Goal: Complete application form

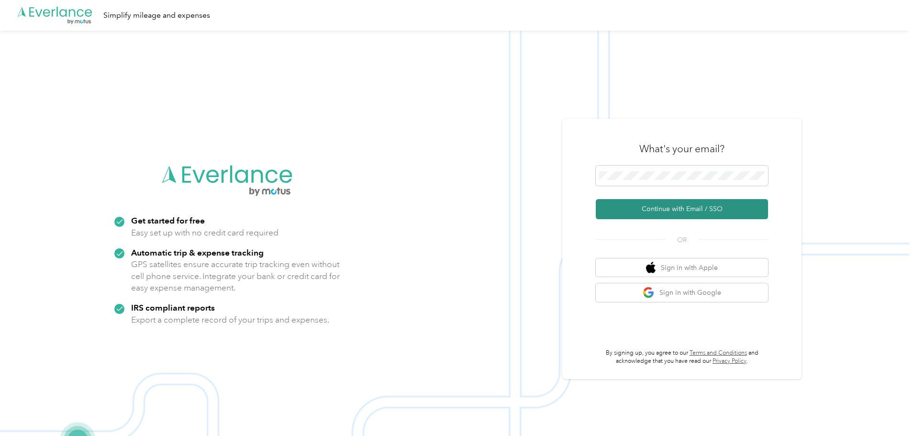
click at [692, 213] on button "Continue with Email / SSO" at bounding box center [682, 209] width 172 height 20
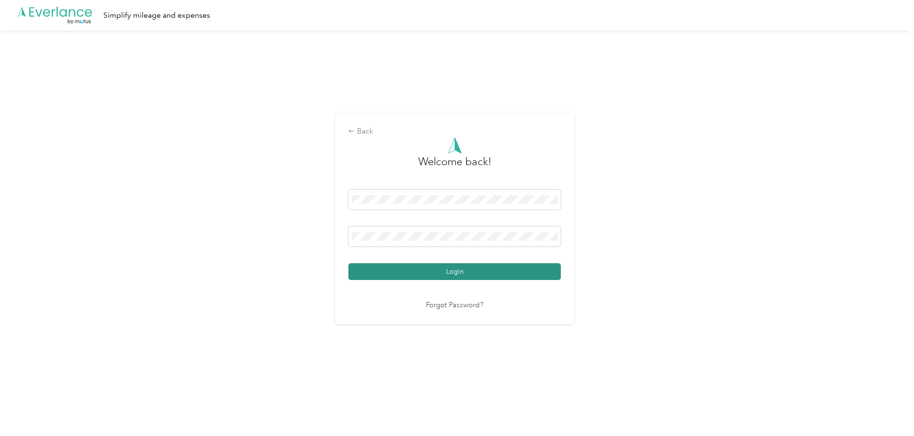
click at [507, 275] on button "Login" at bounding box center [455, 271] width 213 height 17
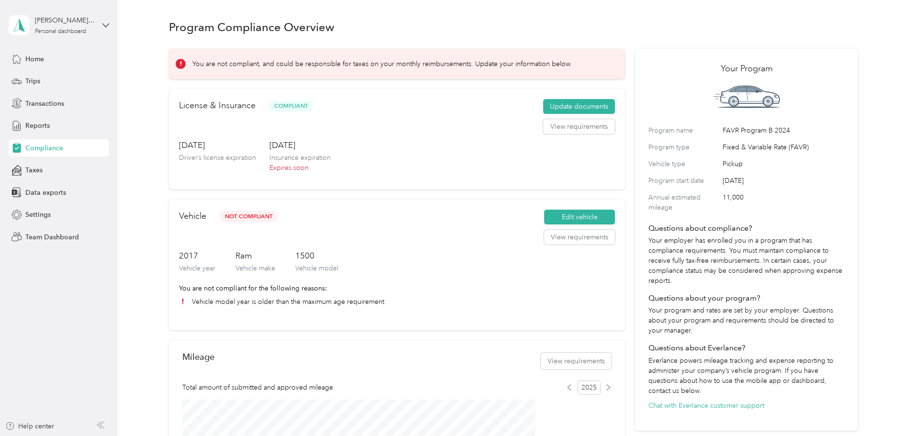
click at [52, 149] on span "Compliance" at bounding box center [44, 148] width 38 height 10
click at [554, 114] on button "Update documents" at bounding box center [579, 106] width 72 height 15
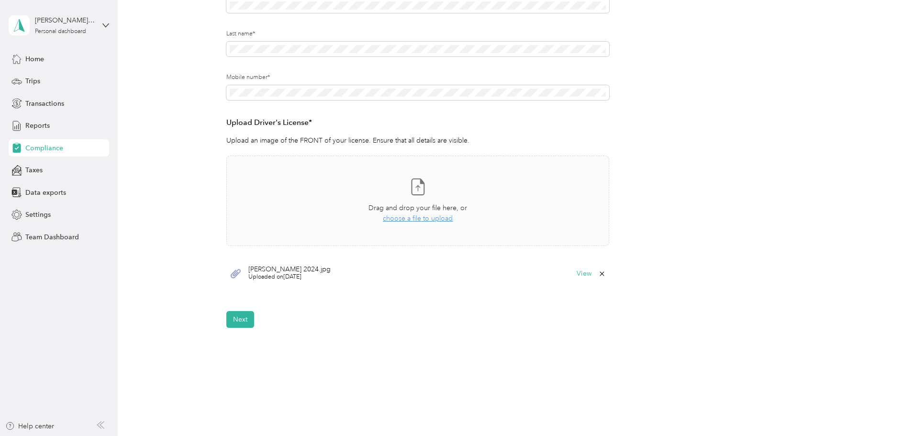
scroll to position [143, 0]
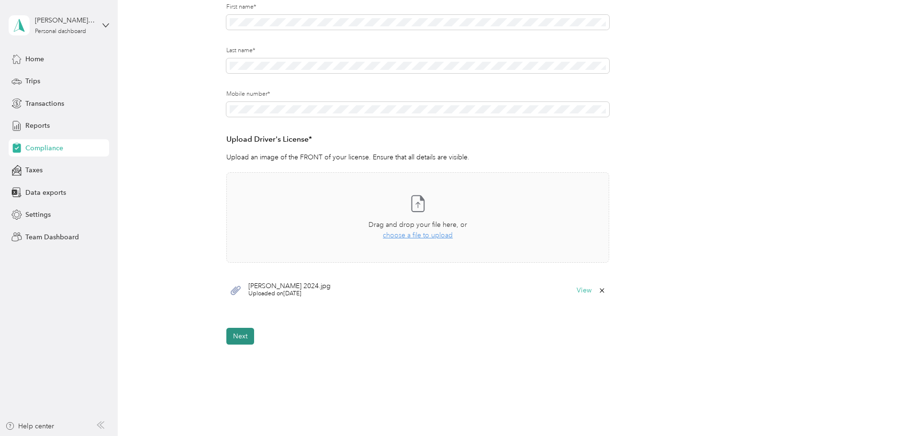
click at [244, 336] on button "Next" at bounding box center [240, 336] width 28 height 17
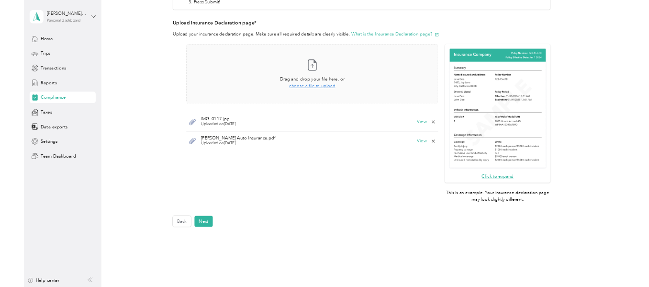
scroll to position [178, 0]
